Goal: Task Accomplishment & Management: Manage account settings

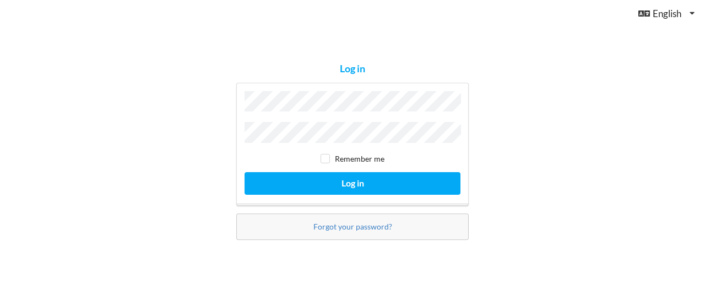
click at [358, 73] on div "Log in" at bounding box center [352, 68] width 25 height 13
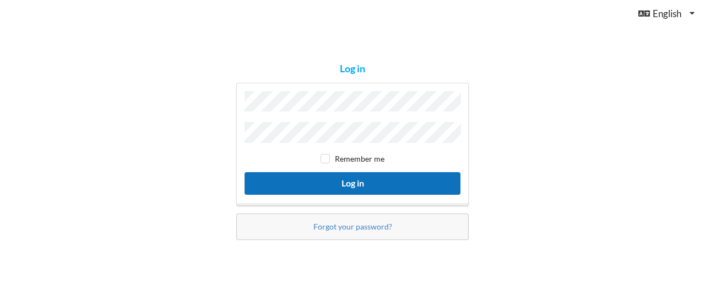
click at [366, 183] on button "Log in" at bounding box center [353, 183] width 216 height 23
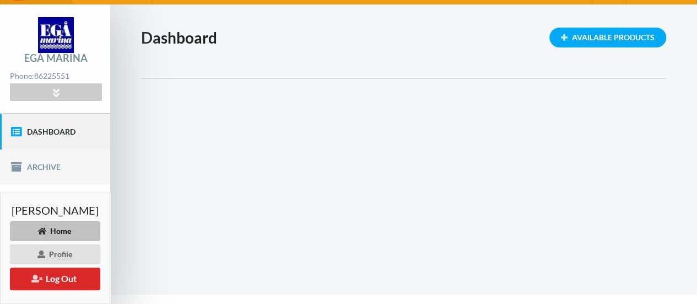
scroll to position [47, 0]
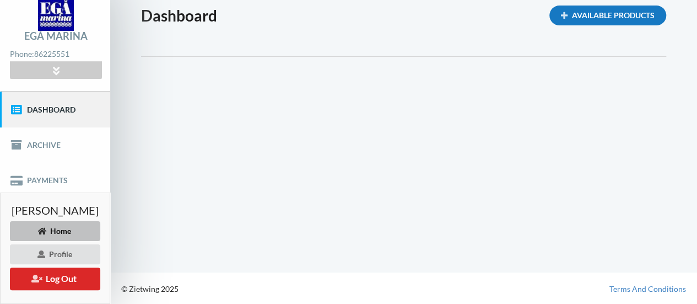
click at [621, 15] on div "Available Products" at bounding box center [607, 16] width 117 height 20
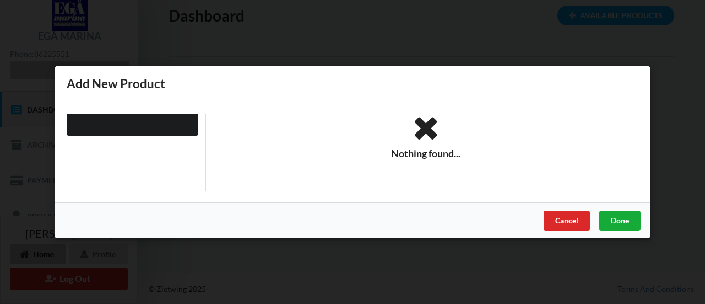
click at [630, 216] on div "Done" at bounding box center [619, 220] width 41 height 20
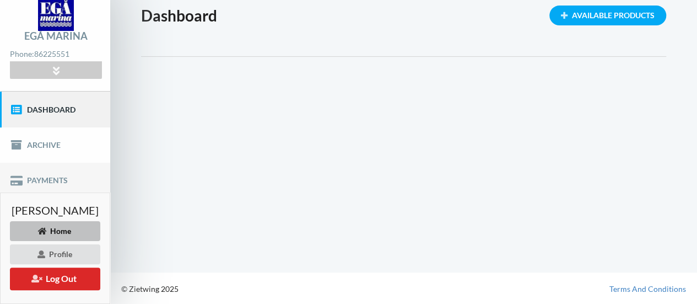
click at [56, 176] on link "Payments" at bounding box center [55, 180] width 110 height 35
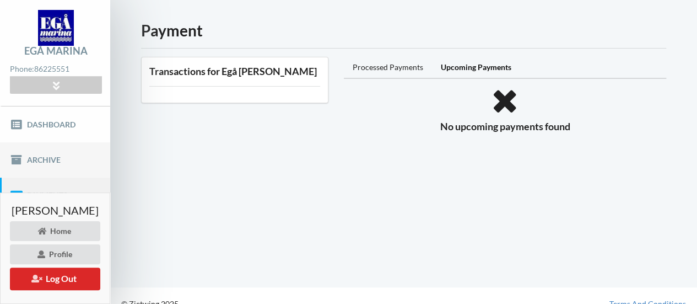
scroll to position [47, 0]
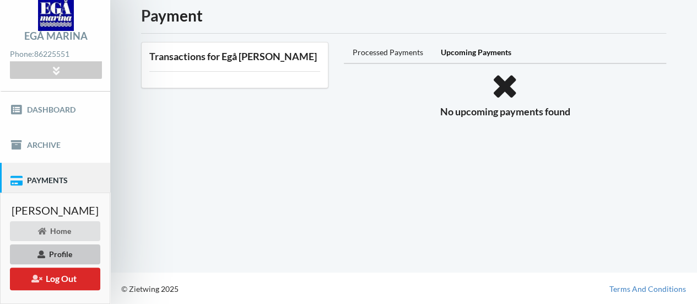
click at [96, 251] on div "Profile" at bounding box center [55, 254] width 90 height 20
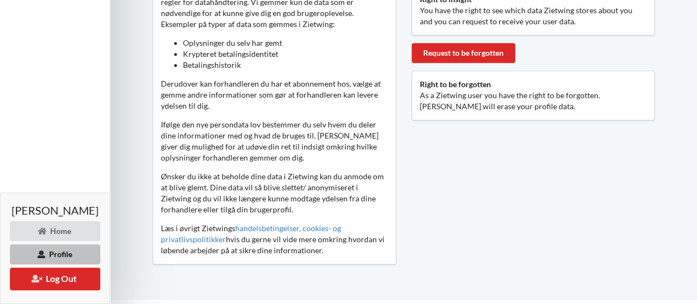
scroll to position [550, 0]
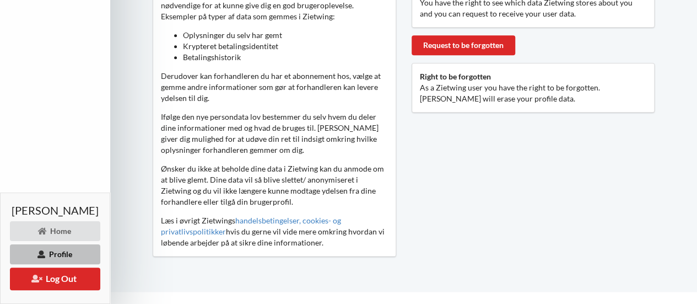
click at [98, 251] on div "Profile" at bounding box center [55, 254] width 90 height 20
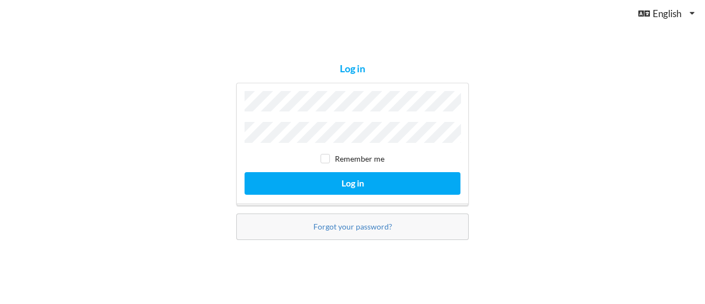
click at [328, 161] on div "Remember me" at bounding box center [353, 158] width 216 height 11
click at [202, 162] on div "Log in Remember me Log in Forgot your password?" at bounding box center [352, 152] width 705 height 304
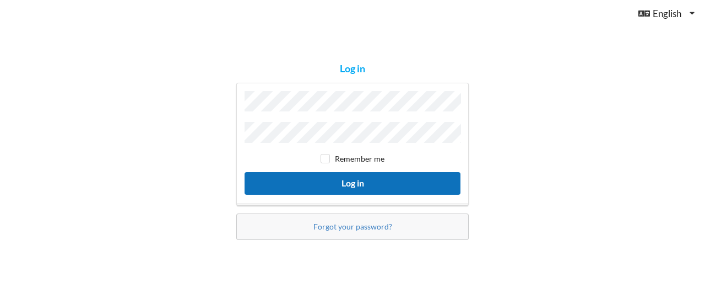
click at [358, 180] on button "Log in" at bounding box center [353, 183] width 216 height 23
